Goal: Information Seeking & Learning: Learn about a topic

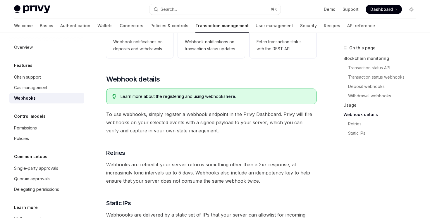
scroll to position [269, 0]
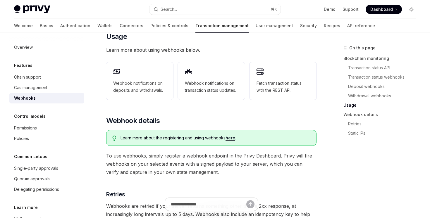
click at [232, 135] on link "here" at bounding box center [231, 137] width 10 height 5
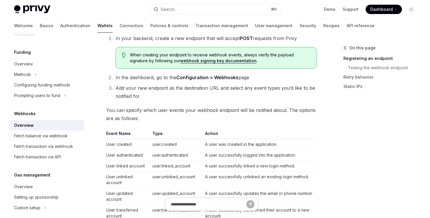
scroll to position [147, 0]
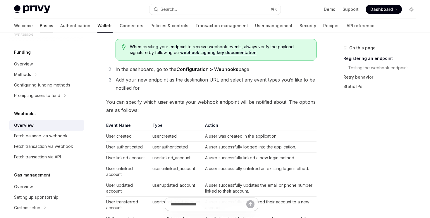
click at [40, 27] on link "Basics" at bounding box center [46, 26] width 13 height 14
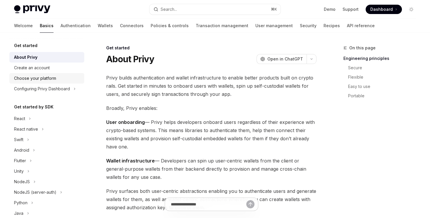
click at [53, 80] on div "Choose your platform" at bounding box center [35, 78] width 42 height 7
type textarea "*"
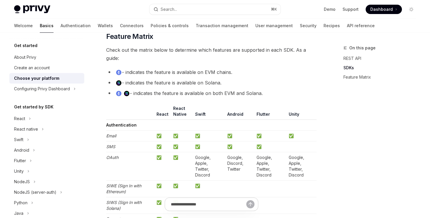
scroll to position [487, 0]
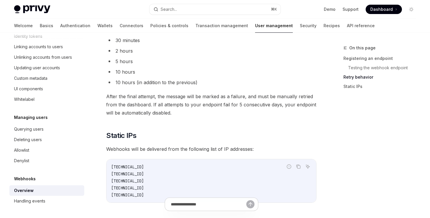
scroll to position [797, 0]
